Goal: Task Accomplishment & Management: Manage account settings

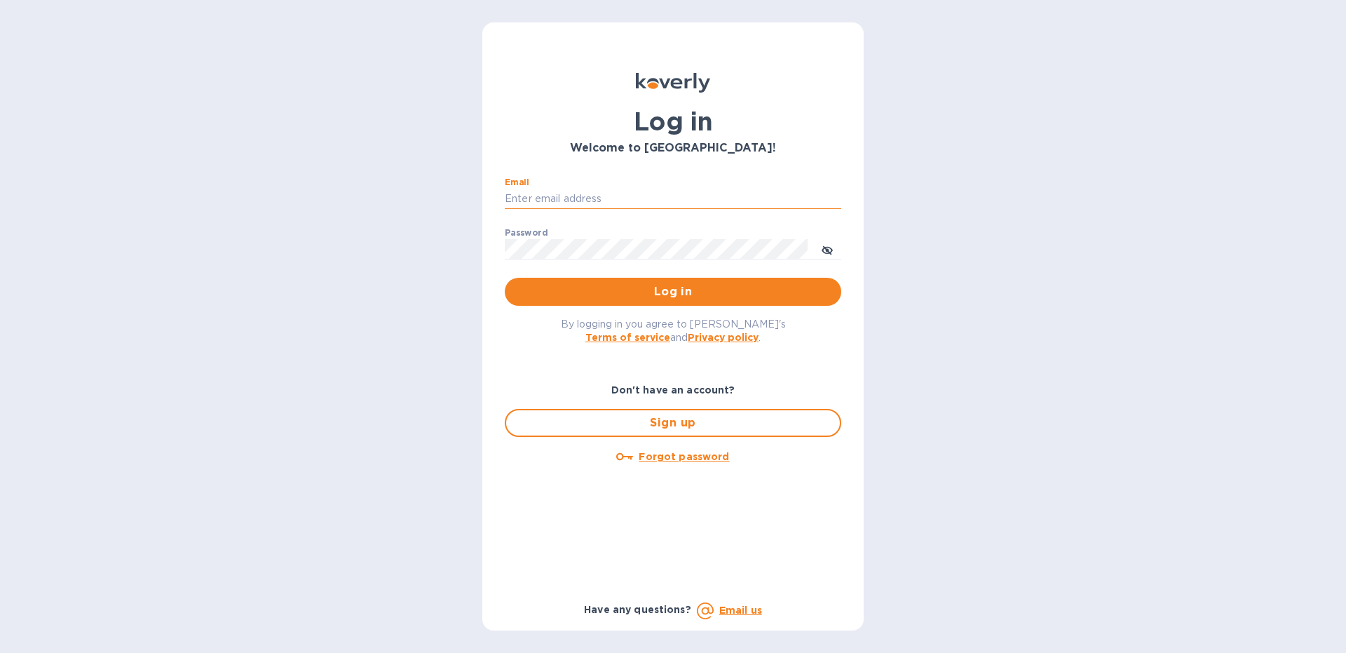
click at [551, 191] on input "Email" at bounding box center [673, 199] width 336 height 21
type input "[EMAIL_ADDRESS][DOMAIN_NAME]"
click at [505, 278] on button "Log in" at bounding box center [673, 292] width 336 height 28
